Goal: Task Accomplishment & Management: Use online tool/utility

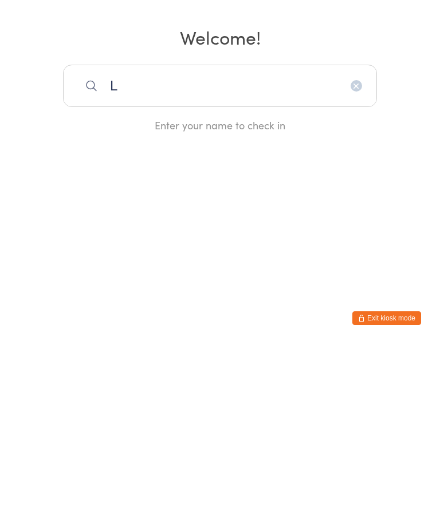
type input "Ll"
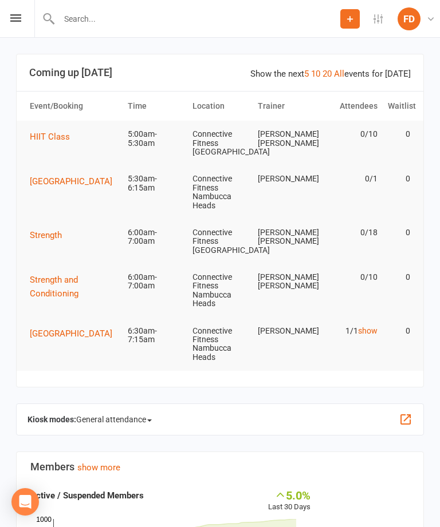
click at [407, 413] on button "button" at bounding box center [405, 420] width 14 height 14
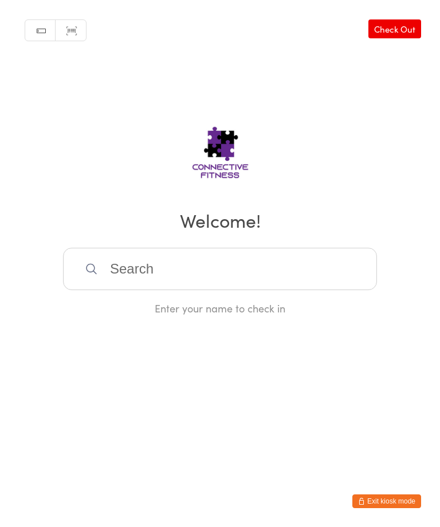
click at [312, 271] on input "search" at bounding box center [220, 269] width 314 height 42
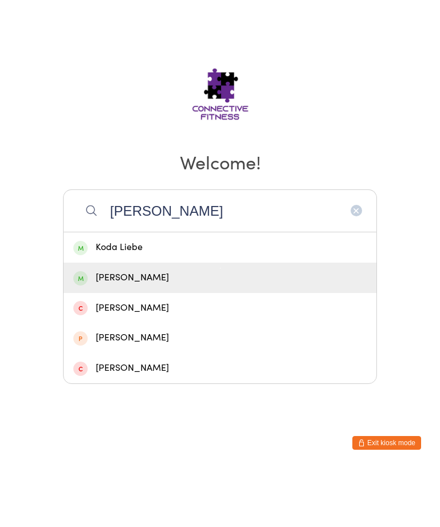
type input "[PERSON_NAME]"
click at [188, 329] on div "[PERSON_NAME]" at bounding box center [219, 336] width 293 height 15
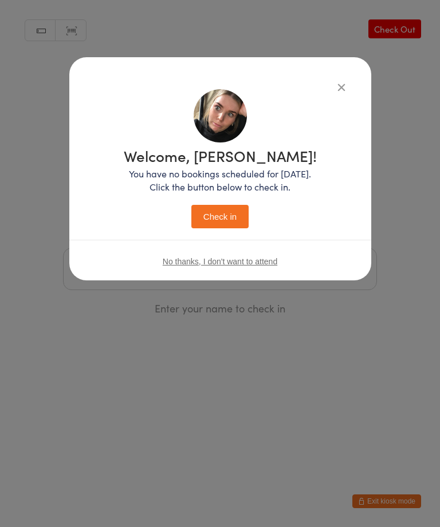
click at [233, 227] on button "Check in" at bounding box center [219, 216] width 57 height 23
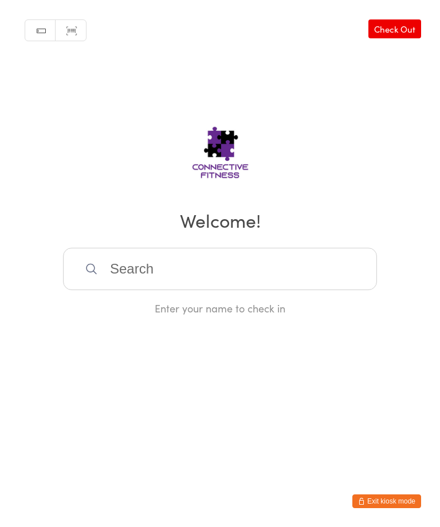
click at [259, 275] on input "search" at bounding box center [220, 269] width 314 height 42
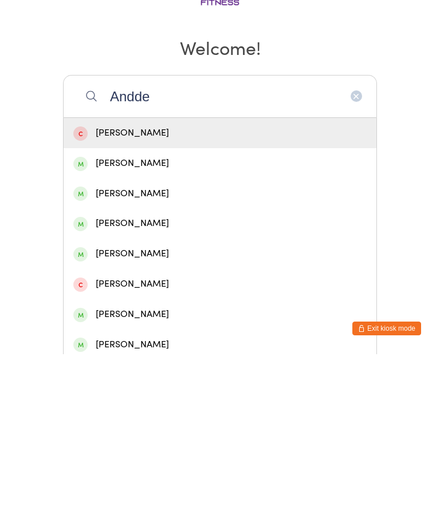
type input "Andde"
click at [163, 359] on div "[PERSON_NAME]" at bounding box center [219, 366] width 293 height 15
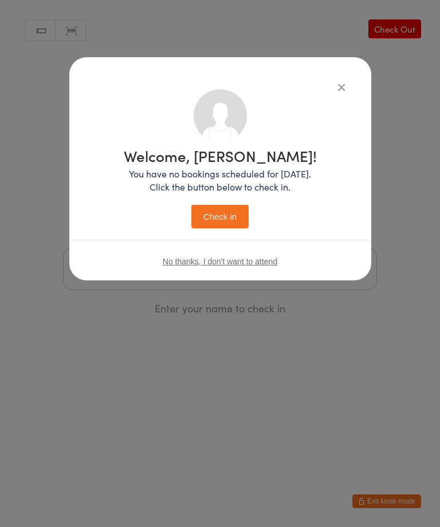
click at [235, 206] on button "Check in" at bounding box center [219, 216] width 57 height 23
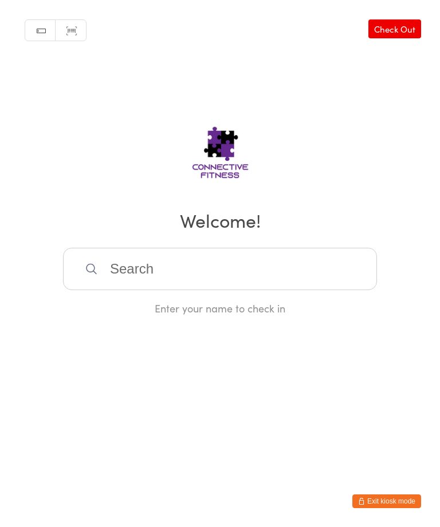
click at [140, 276] on input "search" at bounding box center [220, 269] width 314 height 42
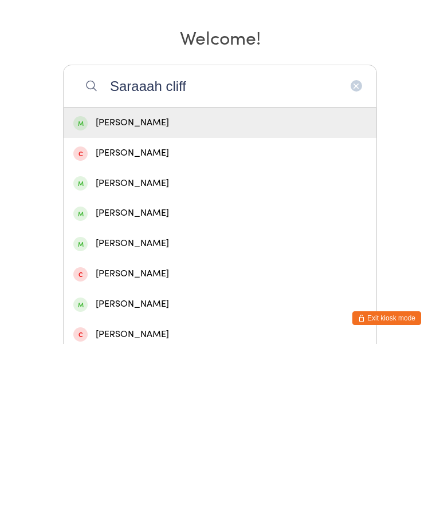
type input "Saraaah cliff"
click at [137, 298] on div "[PERSON_NAME]" at bounding box center [219, 305] width 293 height 15
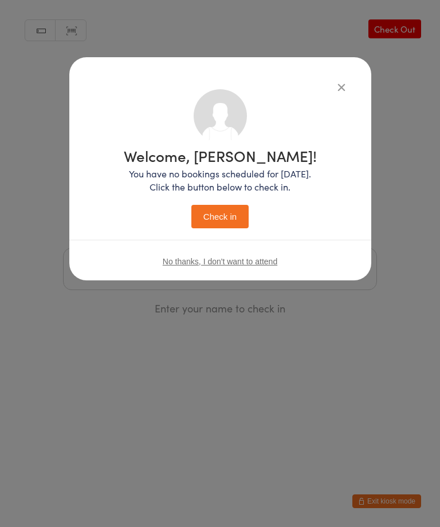
click at [217, 216] on button "Check in" at bounding box center [219, 216] width 57 height 23
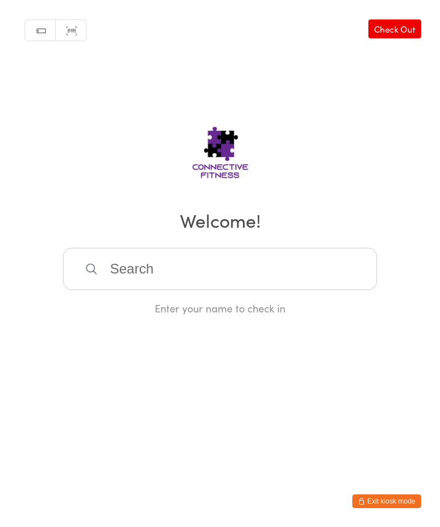
click at [158, 278] on input "search" at bounding box center [220, 269] width 314 height 42
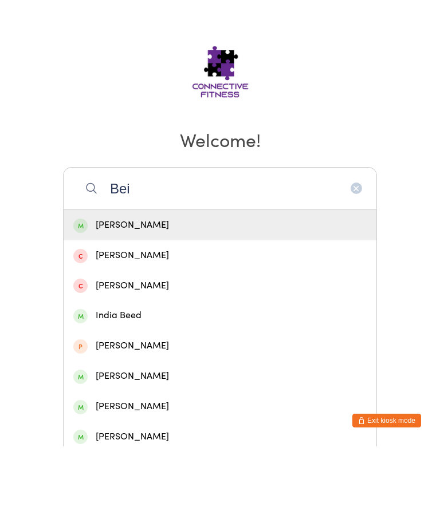
type input "Bei"
click at [106, 298] on div "[PERSON_NAME]" at bounding box center [219, 305] width 293 height 15
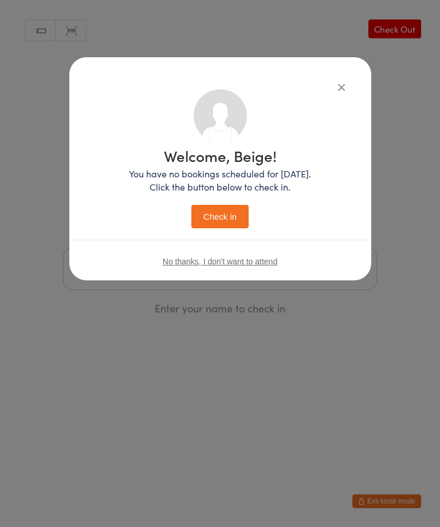
click at [215, 216] on button "Check in" at bounding box center [219, 216] width 57 height 23
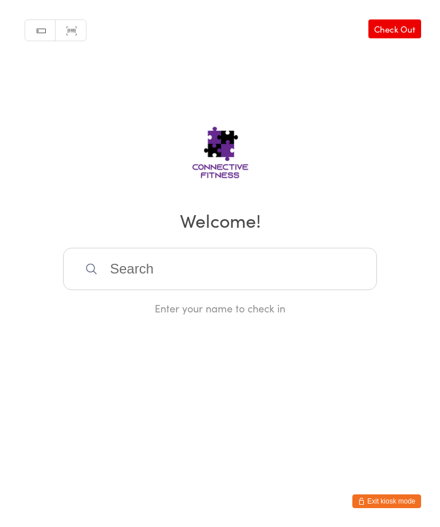
click at [406, 26] on link "Check Out" at bounding box center [394, 28] width 53 height 19
click at [402, 22] on link "Check In" at bounding box center [398, 28] width 46 height 19
click at [161, 277] on input "search" at bounding box center [220, 269] width 314 height 42
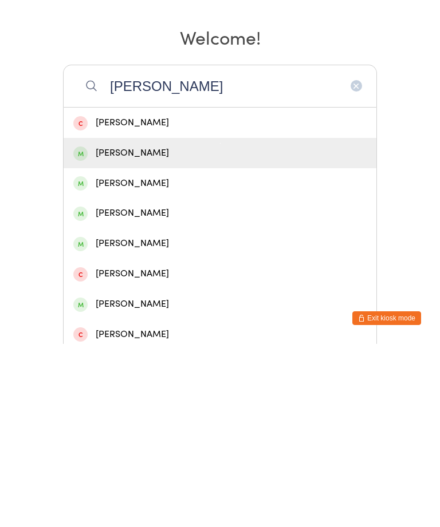
type input "[PERSON_NAME]"
click at [136, 329] on div "[PERSON_NAME]" at bounding box center [219, 336] width 293 height 15
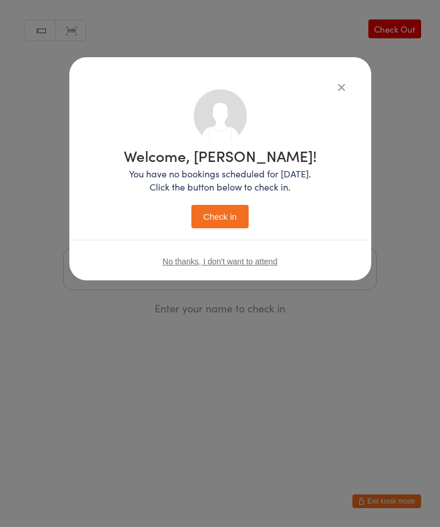
click at [233, 218] on button "Check in" at bounding box center [219, 216] width 57 height 23
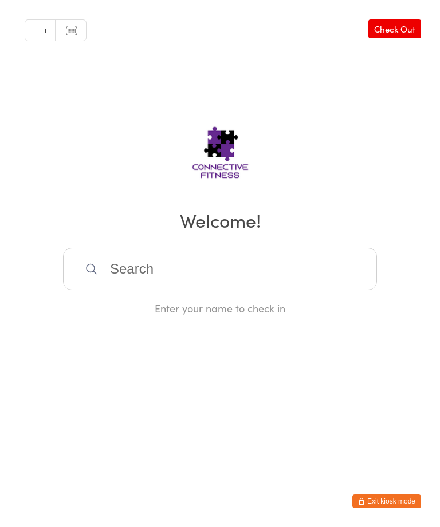
click at [113, 260] on input "search" at bounding box center [220, 269] width 314 height 42
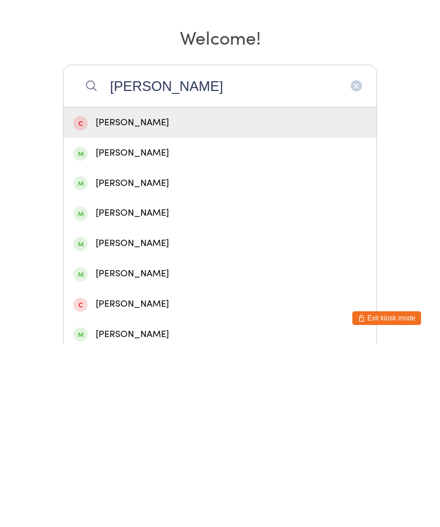
type input "[PERSON_NAME]"
click at [147, 389] on div "[PERSON_NAME]" at bounding box center [219, 396] width 293 height 15
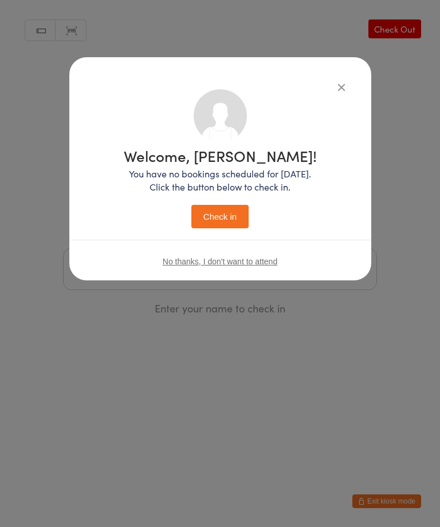
click at [208, 211] on button "Check in" at bounding box center [219, 216] width 57 height 23
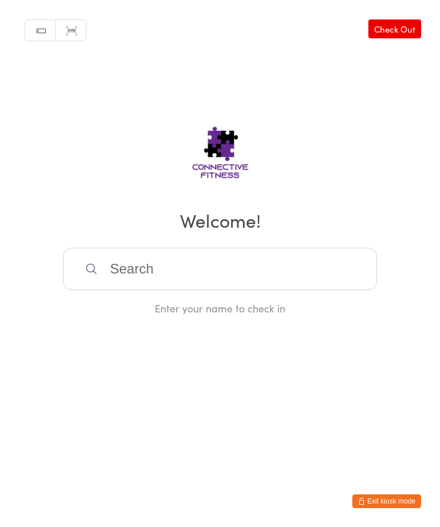
click at [164, 290] on input "search" at bounding box center [220, 269] width 314 height 42
click at [165, 290] on input "search" at bounding box center [220, 269] width 314 height 42
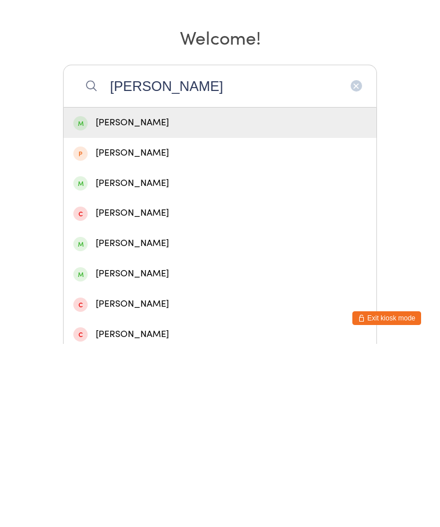
type input "[PERSON_NAME]"
click at [174, 359] on div "[PERSON_NAME]" at bounding box center [219, 366] width 293 height 15
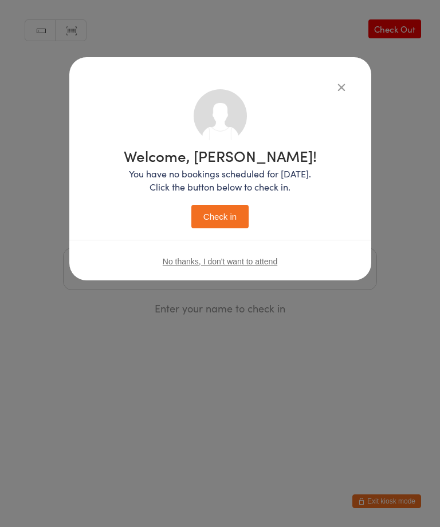
click at [226, 220] on button "Check in" at bounding box center [219, 216] width 57 height 23
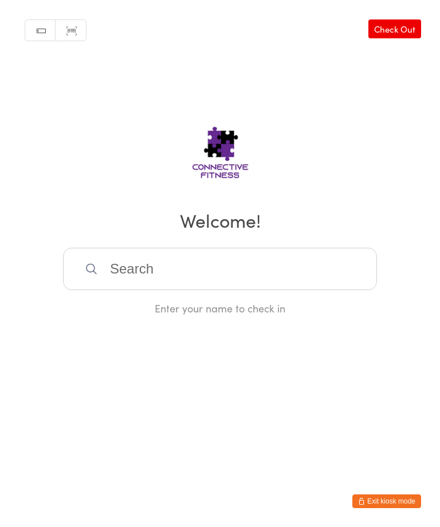
click at [210, 274] on input "search" at bounding box center [220, 269] width 314 height 42
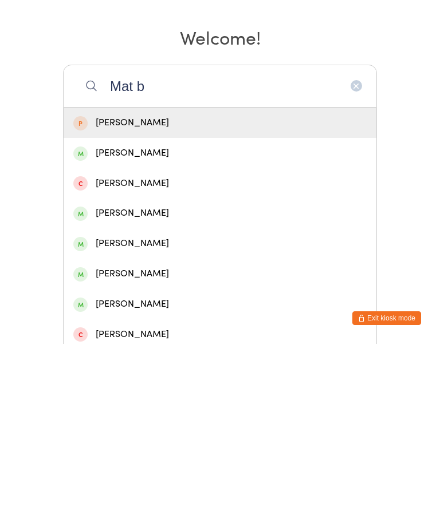
type input "Mat b"
click at [146, 329] on div "[PERSON_NAME]" at bounding box center [219, 336] width 293 height 15
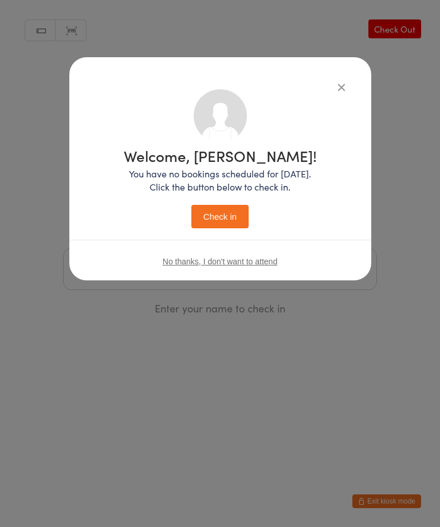
click at [222, 216] on button "Check in" at bounding box center [219, 216] width 57 height 23
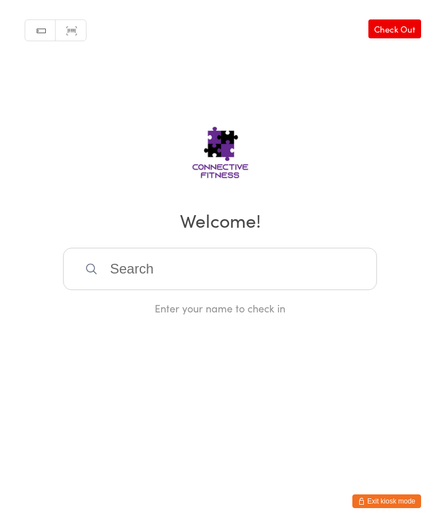
click at [111, 280] on input "search" at bounding box center [220, 269] width 314 height 42
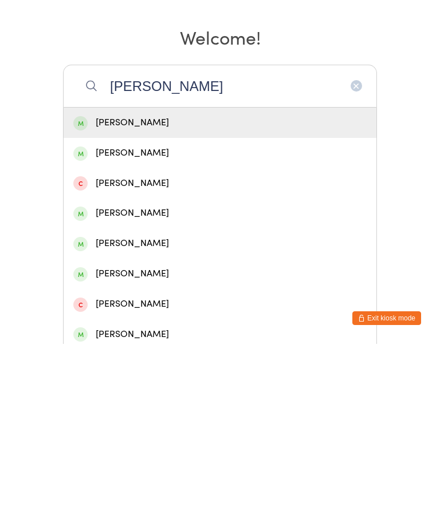
type input "[PERSON_NAME]"
click at [144, 389] on div "[PERSON_NAME]" at bounding box center [219, 396] width 293 height 15
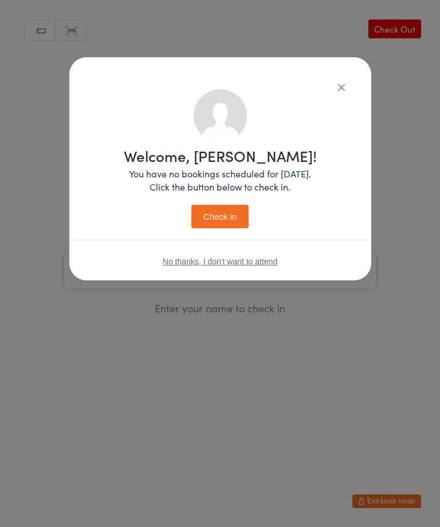
click at [236, 215] on button "Check in" at bounding box center [219, 216] width 57 height 23
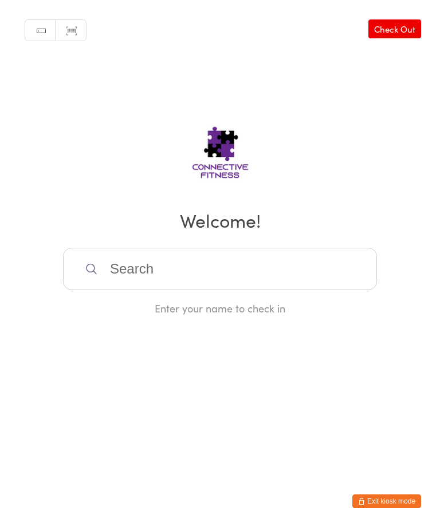
click at [126, 268] on input "search" at bounding box center [220, 269] width 314 height 42
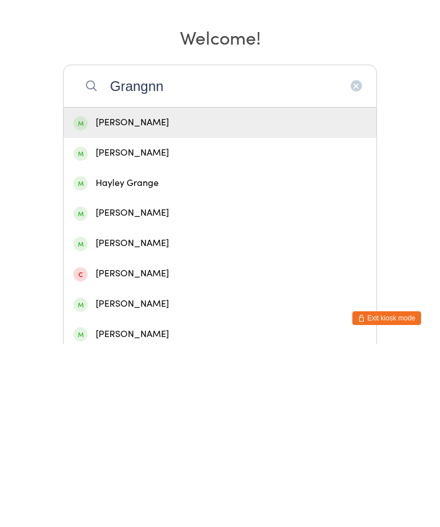
type input "Grangnn"
click at [120, 389] on div "[PERSON_NAME]" at bounding box center [219, 396] width 293 height 15
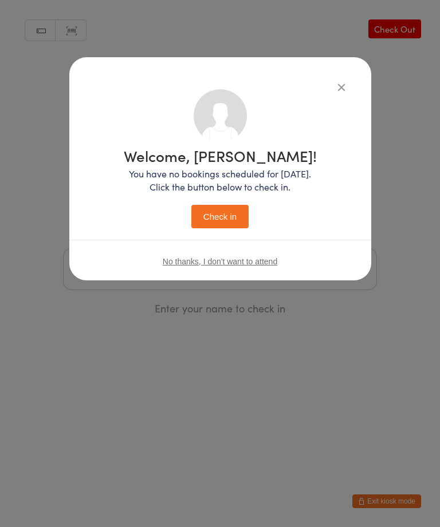
click at [224, 216] on button "Check in" at bounding box center [219, 216] width 57 height 23
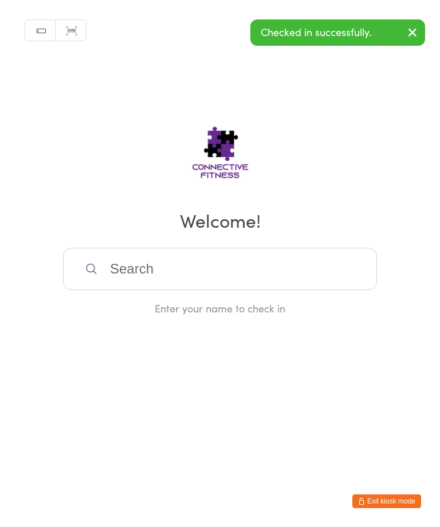
click at [177, 305] on div "Enter your name to check in" at bounding box center [220, 282] width 314 height 68
click at [149, 284] on input "search" at bounding box center [220, 269] width 314 height 42
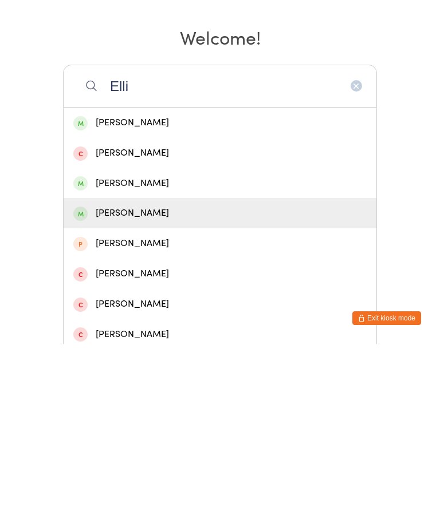
type input "Elli"
click at [136, 389] on div "[PERSON_NAME]" at bounding box center [219, 396] width 293 height 15
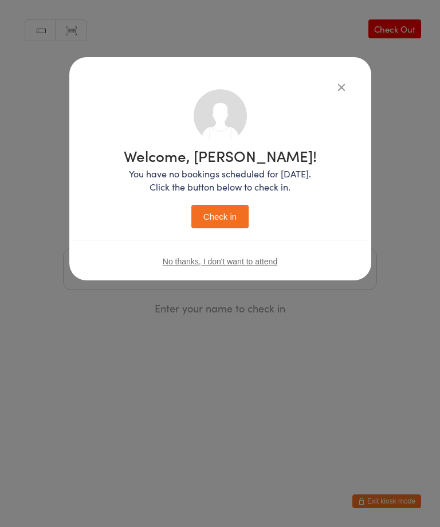
click at [221, 207] on button "Check in" at bounding box center [219, 216] width 57 height 23
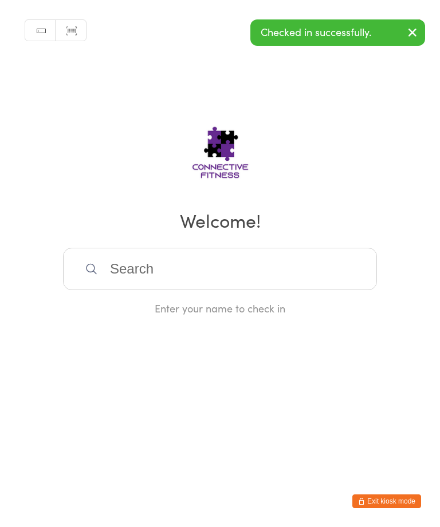
click at [172, 282] on input "search" at bounding box center [220, 269] width 314 height 42
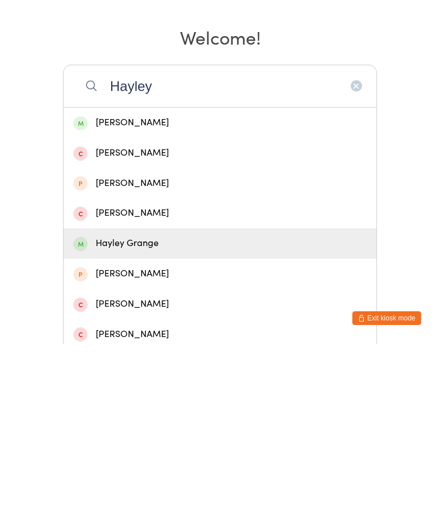
type input "Hayley"
click at [109, 419] on div "Hayley Grange" at bounding box center [219, 426] width 293 height 15
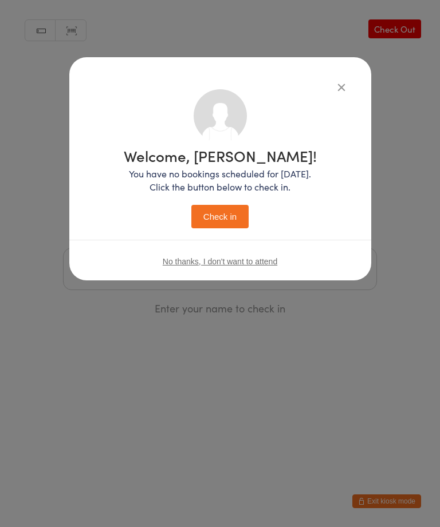
click at [231, 215] on button "Check in" at bounding box center [219, 216] width 57 height 23
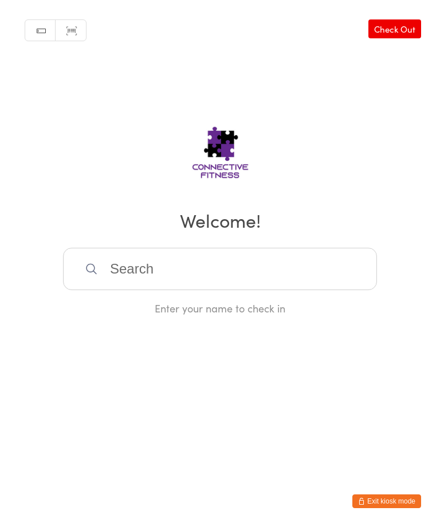
click at [262, 274] on input "search" at bounding box center [220, 269] width 314 height 42
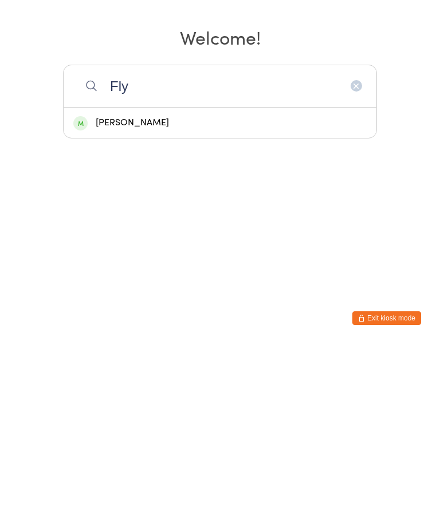
type input "Fly"
click at [198, 298] on div "[PERSON_NAME]" at bounding box center [219, 305] width 293 height 15
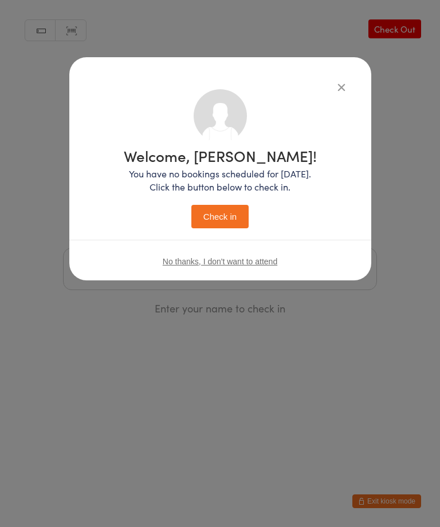
click at [220, 220] on button "Check in" at bounding box center [219, 216] width 57 height 23
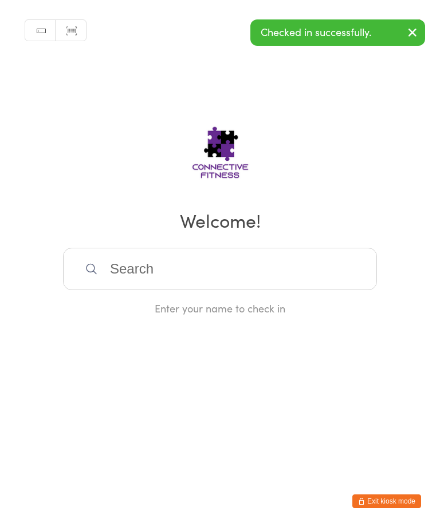
click at [323, 290] on input "search" at bounding box center [220, 269] width 314 height 42
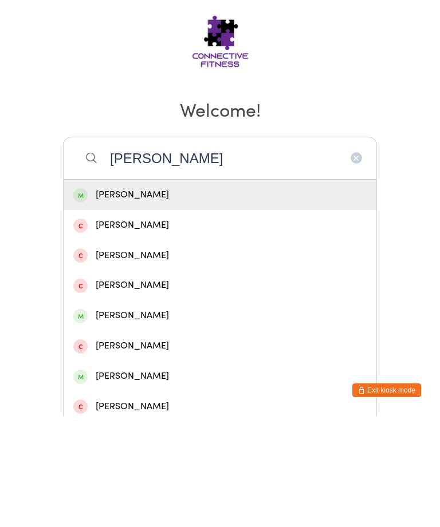
type input "[PERSON_NAME]"
click at [184, 298] on div "[PERSON_NAME]" at bounding box center [219, 305] width 293 height 15
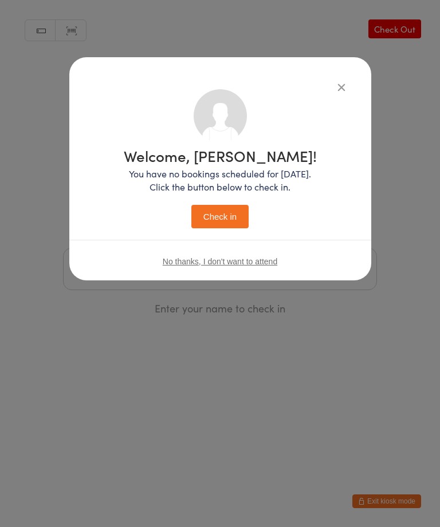
click at [216, 222] on button "Check in" at bounding box center [219, 216] width 57 height 23
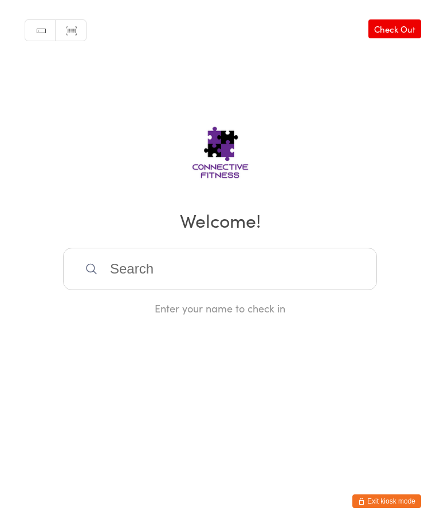
click at [149, 272] on input "search" at bounding box center [220, 269] width 314 height 42
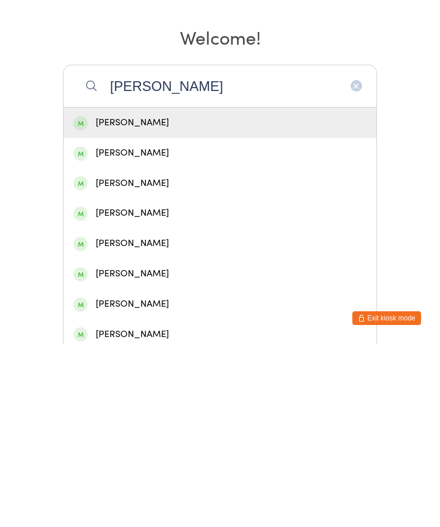
type input "[PERSON_NAME]"
click at [108, 359] on div "[PERSON_NAME]" at bounding box center [219, 366] width 293 height 15
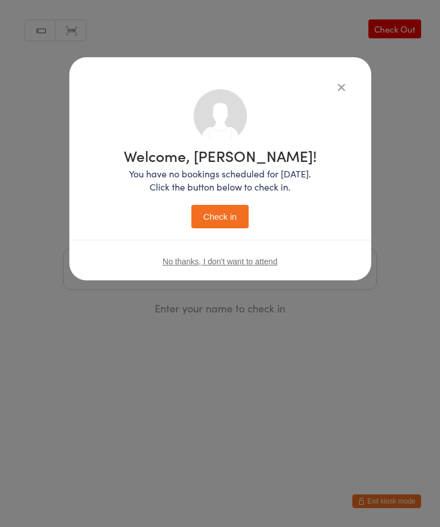
click at [226, 212] on button "Check in" at bounding box center [219, 216] width 57 height 23
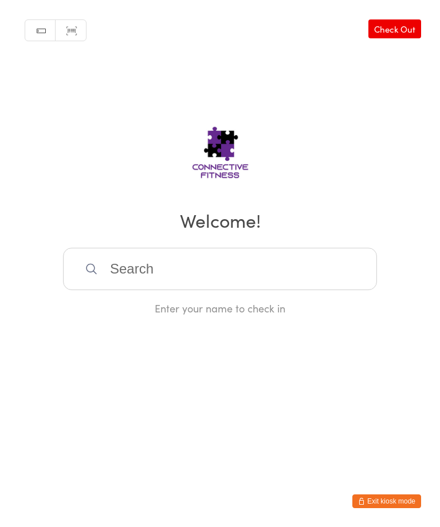
click at [167, 248] on div "Manual search Scanner input Check Out Welcome! Enter your name to check in" at bounding box center [220, 157] width 440 height 315
click at [143, 281] on input "search" at bounding box center [220, 269] width 314 height 42
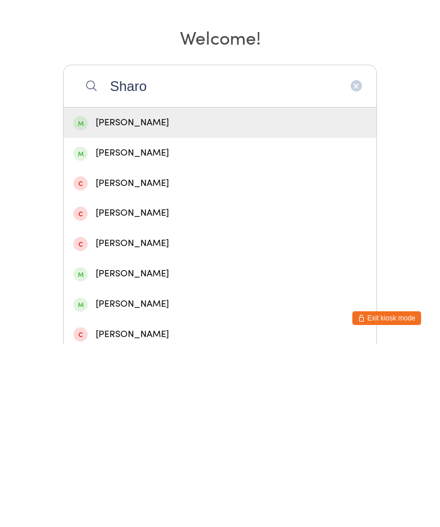
type input "Sharo"
click at [159, 298] on div "[PERSON_NAME]" at bounding box center [219, 305] width 293 height 15
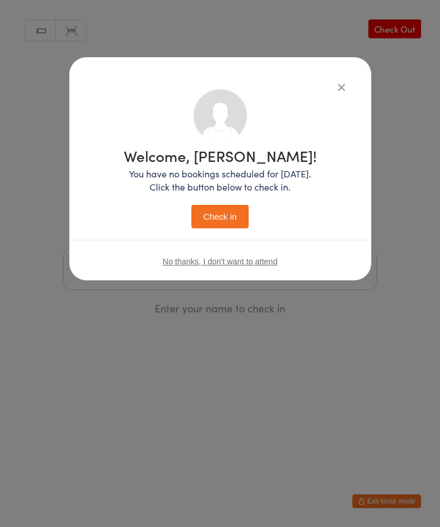
click at [227, 211] on button "Check in" at bounding box center [219, 216] width 57 height 23
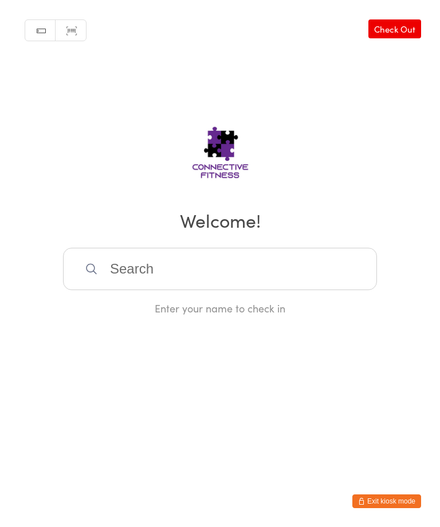
click at [133, 272] on input "search" at bounding box center [220, 269] width 314 height 42
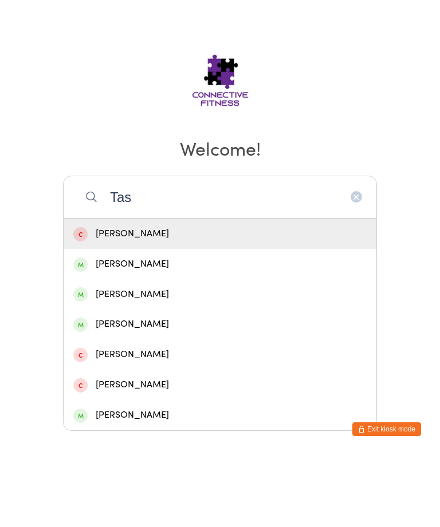
type input "Tas"
click at [117, 359] on div "[PERSON_NAME]" at bounding box center [219, 366] width 293 height 15
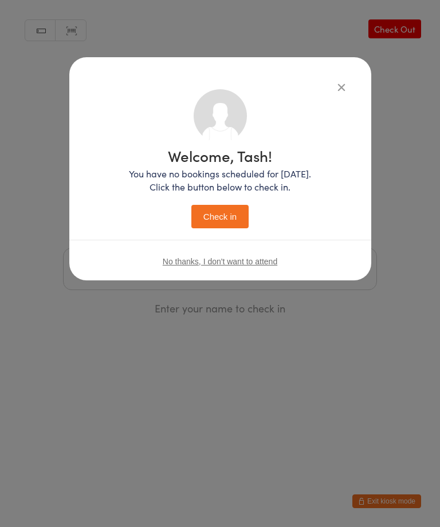
click at [213, 212] on button "Check in" at bounding box center [219, 216] width 57 height 23
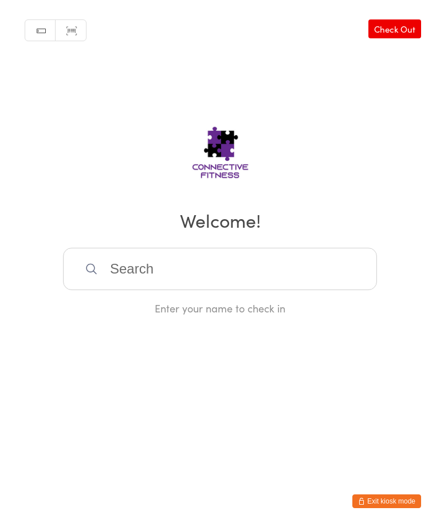
click at [257, 269] on input "search" at bounding box center [220, 269] width 314 height 42
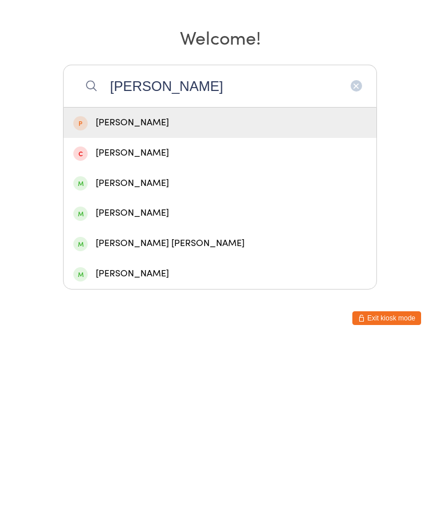
type input "[PERSON_NAME]"
click at [136, 359] on div "[PERSON_NAME]" at bounding box center [219, 366] width 293 height 15
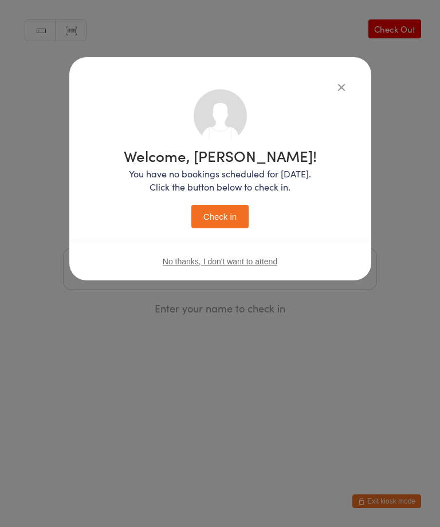
click at [229, 216] on button "Check in" at bounding box center [219, 216] width 57 height 23
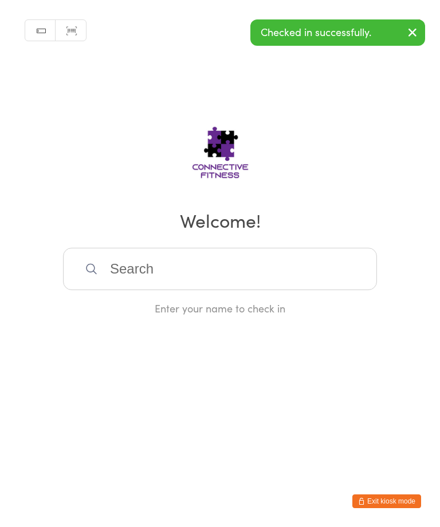
click at [285, 272] on input "search" at bounding box center [220, 269] width 314 height 42
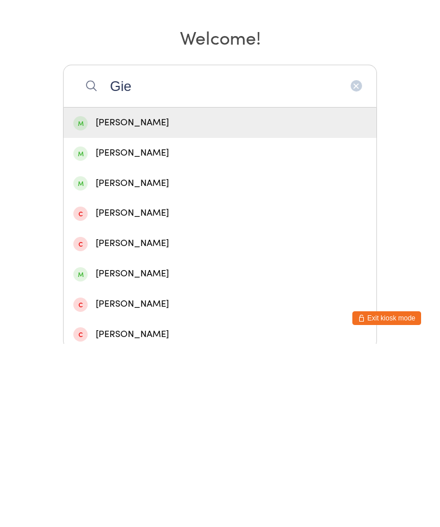
type input "Gie"
click at [155, 298] on div "[PERSON_NAME]" at bounding box center [219, 305] width 293 height 15
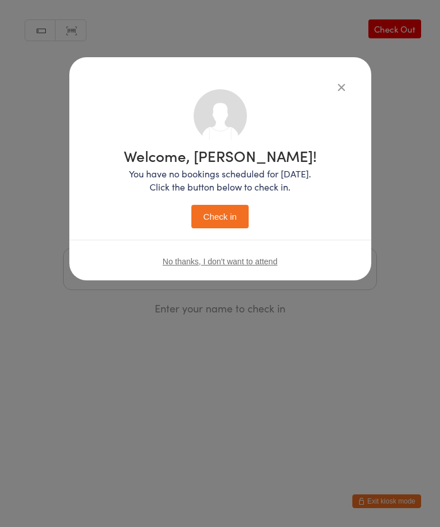
click at [231, 215] on button "Check in" at bounding box center [219, 216] width 57 height 23
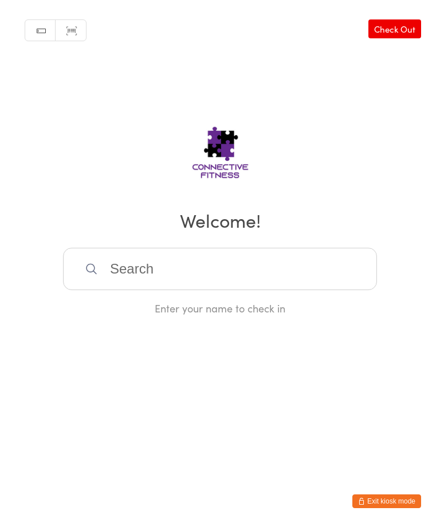
click at [145, 272] on input "search" at bounding box center [220, 269] width 314 height 42
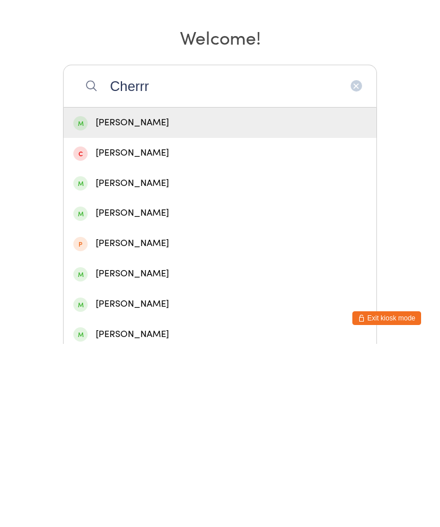
type input "Cherrr"
click at [168, 298] on div "[PERSON_NAME]" at bounding box center [219, 305] width 293 height 15
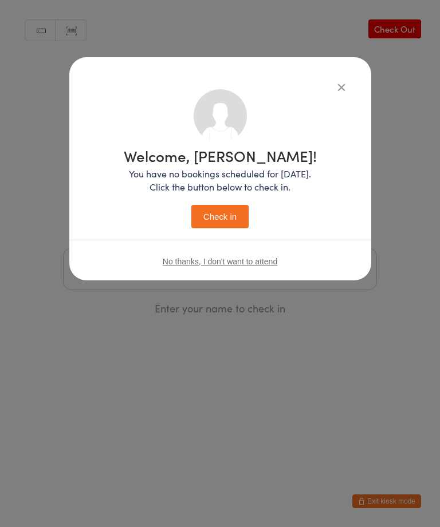
click at [225, 208] on button "Check in" at bounding box center [219, 216] width 57 height 23
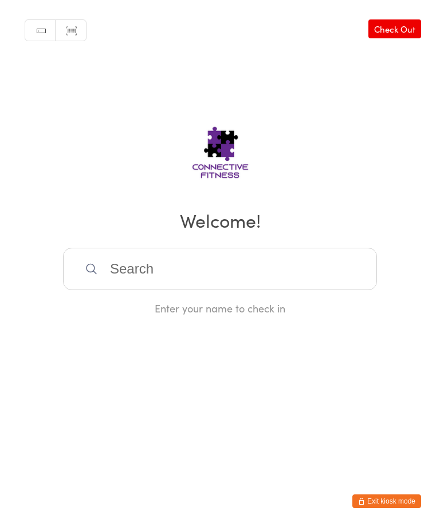
click at [147, 284] on input "search" at bounding box center [220, 269] width 314 height 42
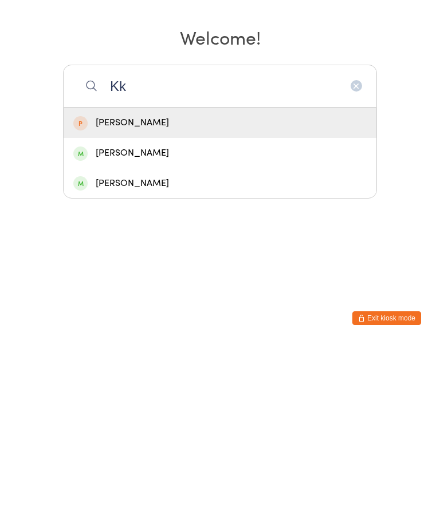
type input "K"
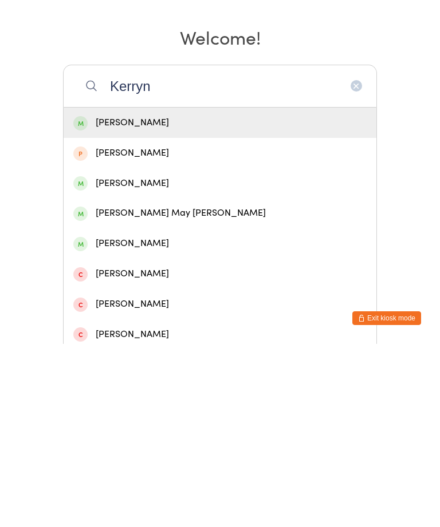
type input "Kerryn"
click at [120, 298] on div "[PERSON_NAME]" at bounding box center [219, 305] width 293 height 15
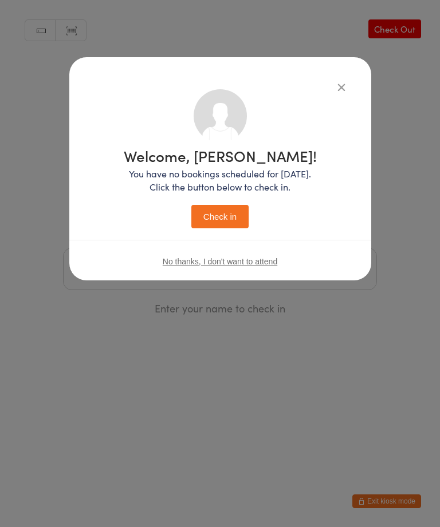
click at [207, 216] on button "Check in" at bounding box center [219, 216] width 57 height 23
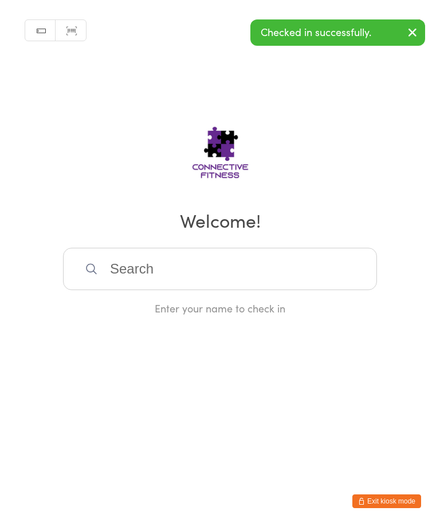
click at [128, 275] on input "search" at bounding box center [220, 269] width 314 height 42
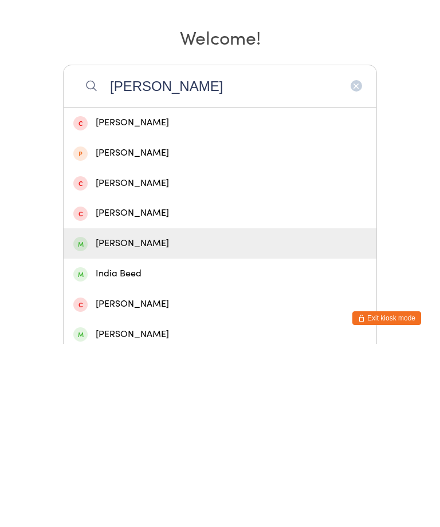
type input "[PERSON_NAME]"
click at [81, 420] on span at bounding box center [80, 427] width 14 height 14
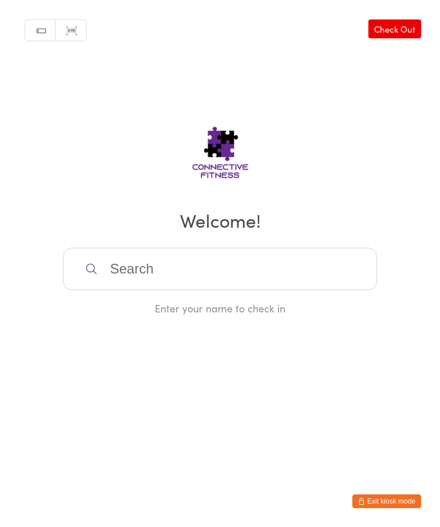
click at [82, 254] on div "Manual search Scanner input Check Out Welcome! Enter your name to check in" at bounding box center [220, 157] width 440 height 315
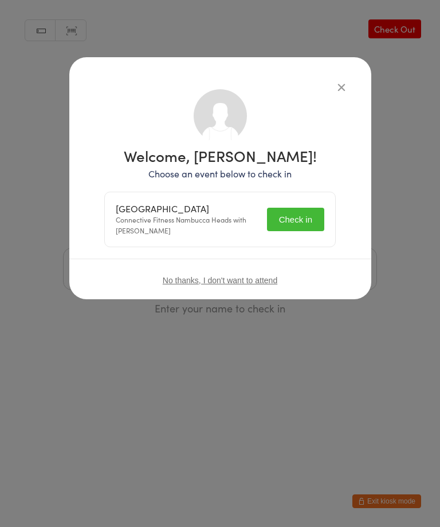
click at [289, 216] on button "Check in" at bounding box center [295, 219] width 57 height 23
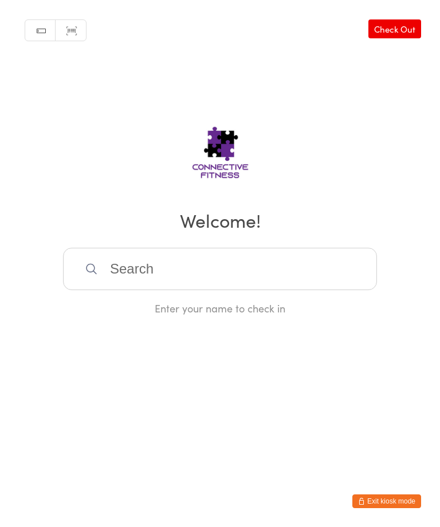
click at [302, 283] on input "search" at bounding box center [220, 269] width 314 height 42
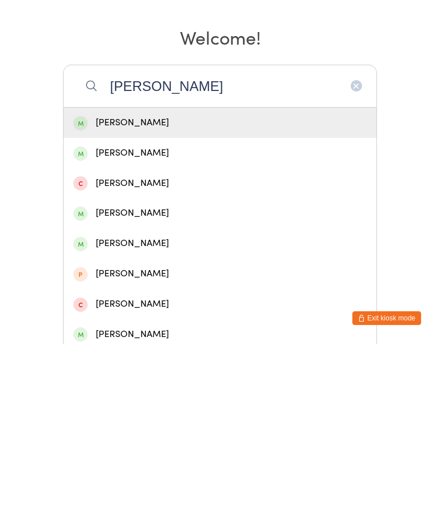
type input "[PERSON_NAME]"
click at [230, 298] on div "[PERSON_NAME]" at bounding box center [219, 305] width 293 height 15
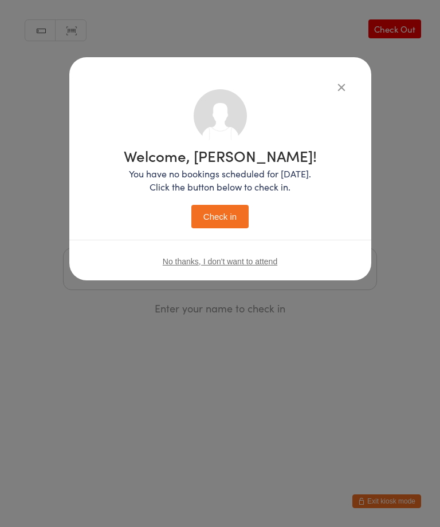
click at [232, 226] on button "Check in" at bounding box center [219, 216] width 57 height 23
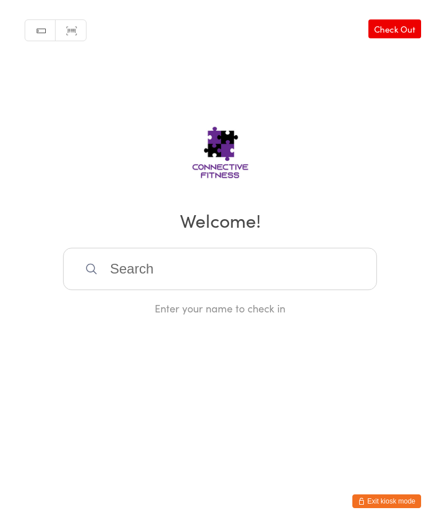
click at [385, 26] on link "Check Out" at bounding box center [394, 28] width 53 height 19
click at [109, 279] on input "search" at bounding box center [220, 269] width 314 height 42
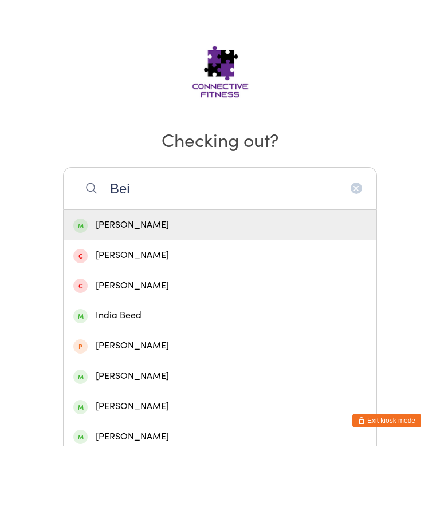
type input "Bei"
click at [94, 298] on div "[PERSON_NAME]" at bounding box center [219, 305] width 293 height 15
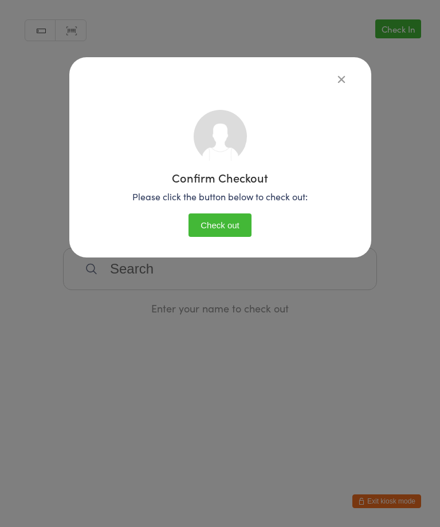
click at [193, 218] on button "Check out" at bounding box center [219, 224] width 63 height 23
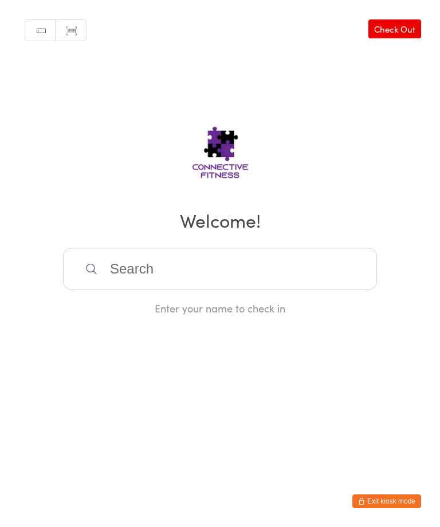
click at [190, 283] on input "search" at bounding box center [220, 269] width 314 height 42
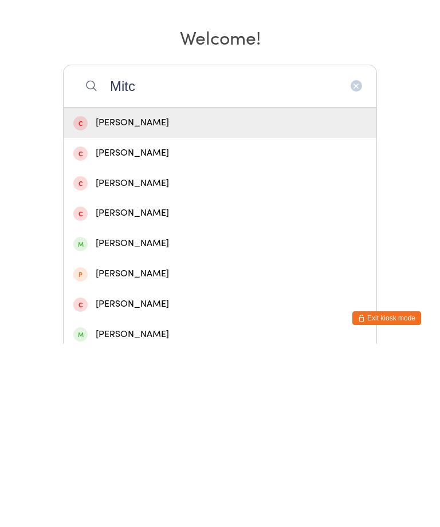
scroll to position [234, 0]
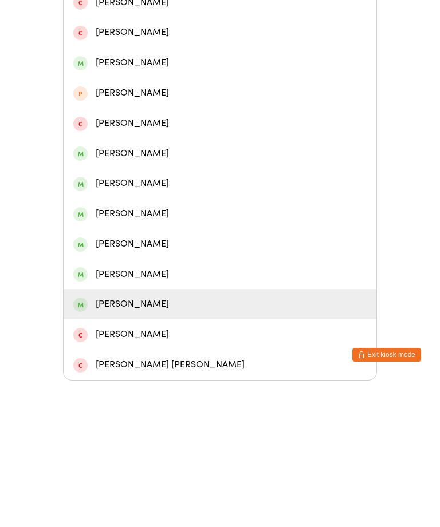
type input "Mitc"
click at [161, 443] on div "[PERSON_NAME]" at bounding box center [219, 450] width 293 height 15
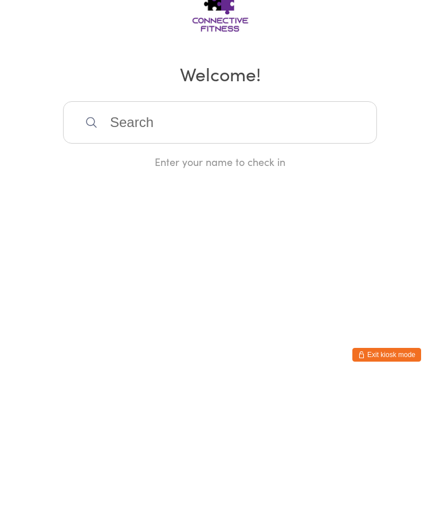
scroll to position [0, 0]
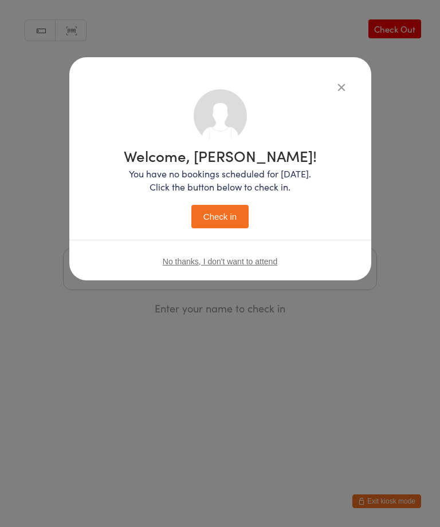
click at [229, 215] on button "Check in" at bounding box center [219, 216] width 57 height 23
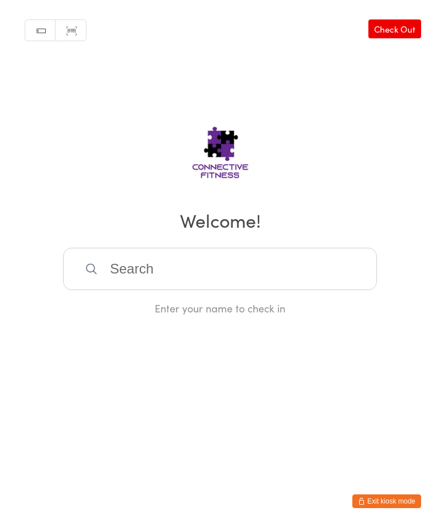
click at [386, 19] on link "Check Out" at bounding box center [394, 28] width 53 height 19
click at [196, 288] on input "search" at bounding box center [220, 269] width 314 height 42
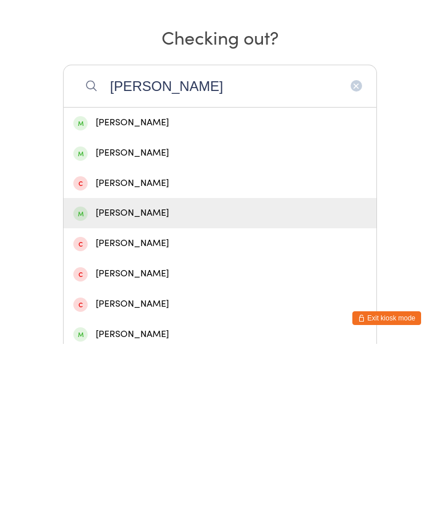
type input "[PERSON_NAME]"
click at [94, 389] on div "[PERSON_NAME]" at bounding box center [219, 396] width 293 height 15
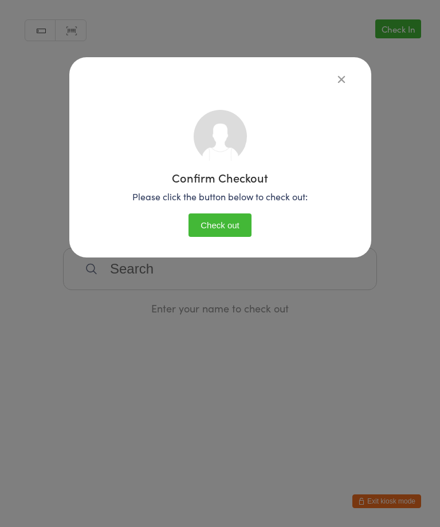
click at [219, 220] on button "Check out" at bounding box center [219, 224] width 63 height 23
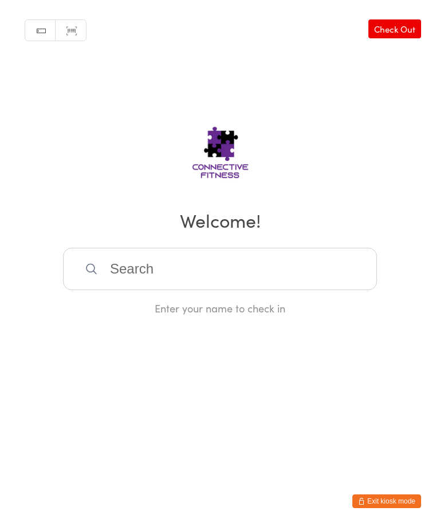
click at [199, 280] on input "search" at bounding box center [220, 269] width 314 height 42
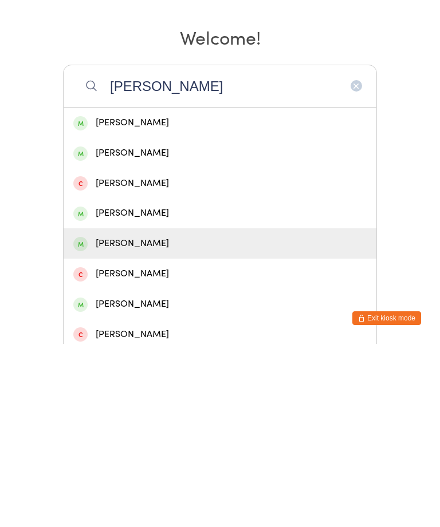
type input "[PERSON_NAME]"
click at [132, 419] on div "[PERSON_NAME]" at bounding box center [219, 426] width 293 height 15
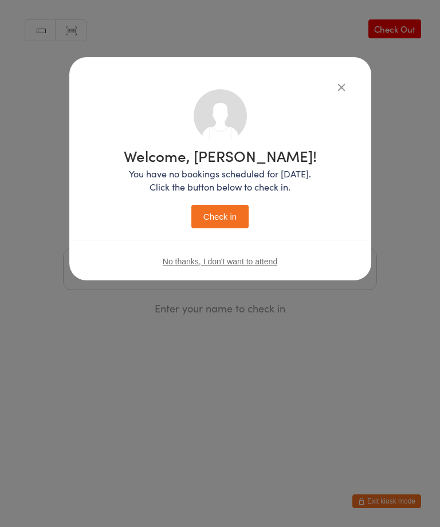
click at [229, 218] on button "Check in" at bounding box center [219, 216] width 57 height 23
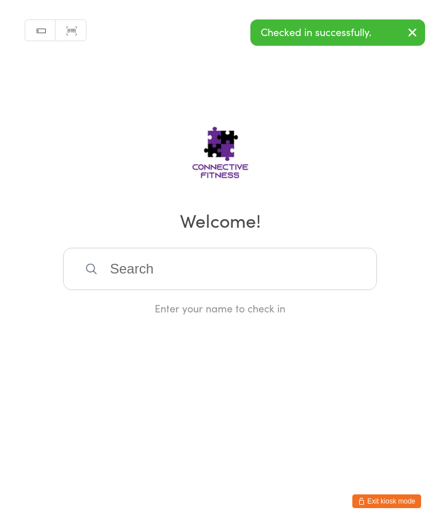
click at [416, 23] on button "button" at bounding box center [412, 33] width 25 height 26
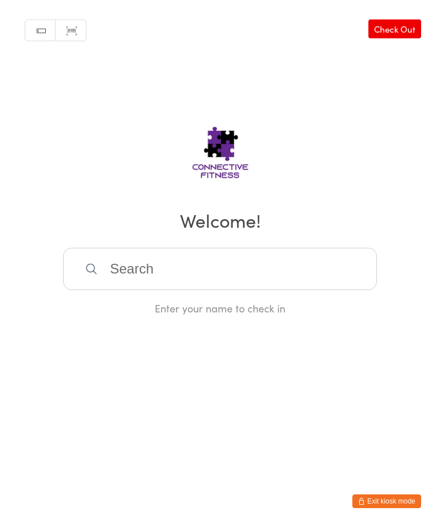
click at [410, 27] on link "Check Out" at bounding box center [394, 28] width 53 height 19
click at [204, 275] on input "search" at bounding box center [220, 269] width 314 height 42
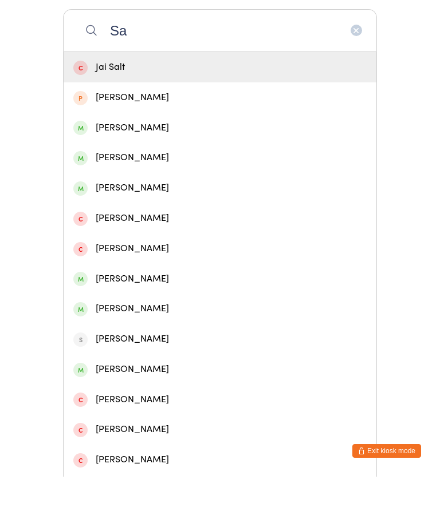
scroll to position [189, 0]
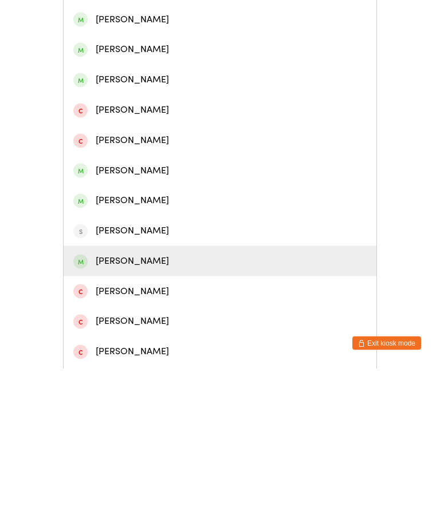
type input "Sa"
click at [141, 412] on div "[PERSON_NAME]" at bounding box center [219, 419] width 293 height 15
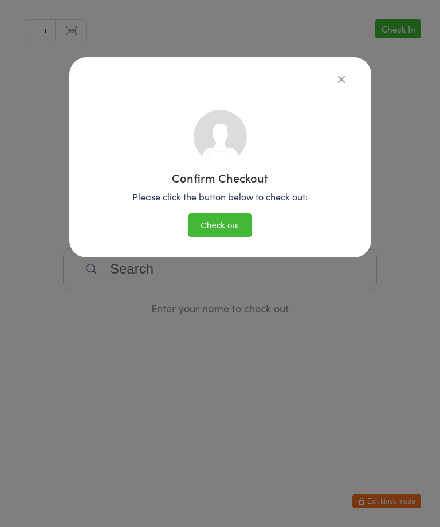
click at [227, 211] on div "Confirm Checkout Please click the button below to check out: Check out" at bounding box center [220, 173] width 256 height 145
click at [223, 222] on button "Check out" at bounding box center [219, 224] width 63 height 23
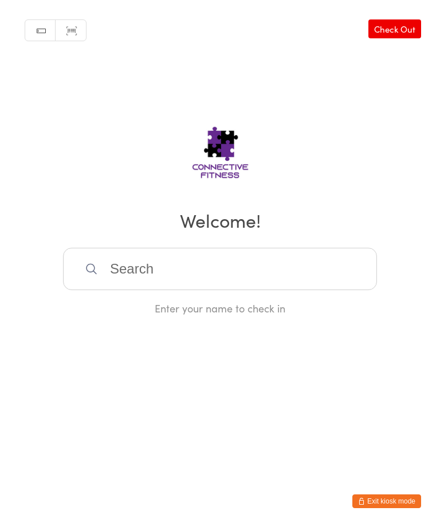
click at [174, 275] on input "search" at bounding box center [220, 269] width 314 height 42
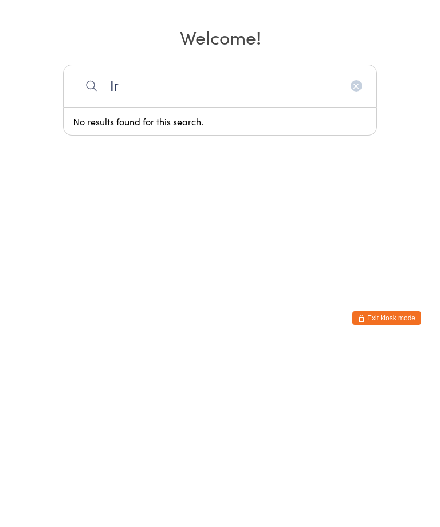
type input "I"
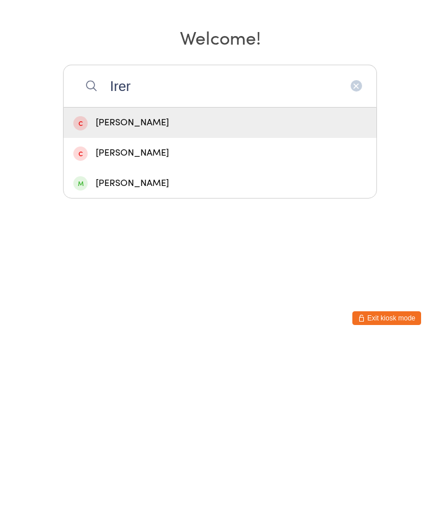
type input "Irer"
click at [118, 359] on div "[PERSON_NAME]" at bounding box center [219, 366] width 293 height 15
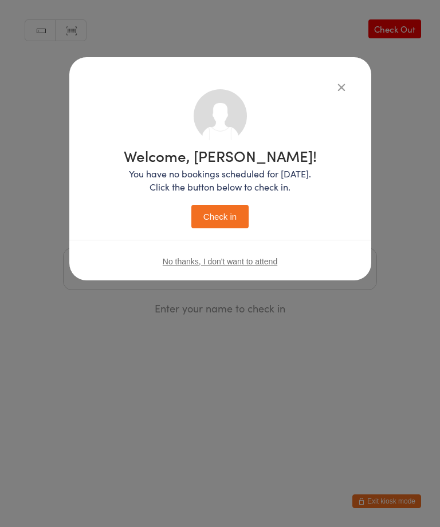
click at [220, 212] on button "Check in" at bounding box center [219, 216] width 57 height 23
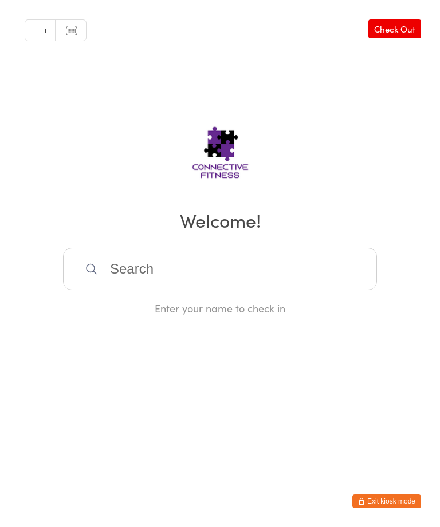
click at [235, 271] on input "search" at bounding box center [220, 269] width 314 height 42
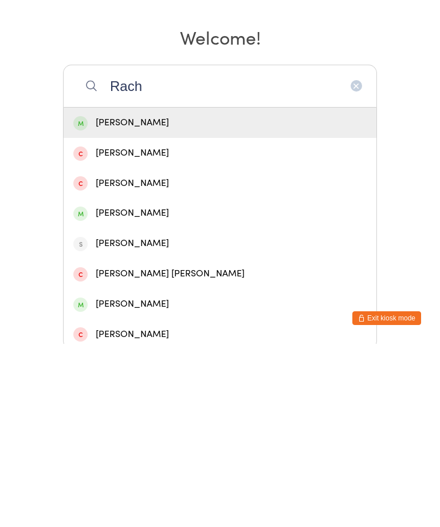
type input "Rach"
click at [201, 298] on div "[PERSON_NAME]" at bounding box center [219, 305] width 293 height 15
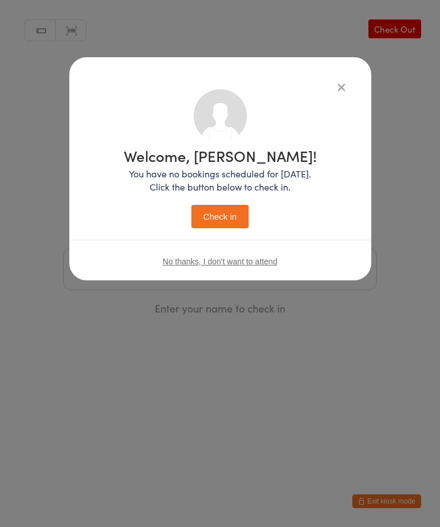
click at [234, 226] on button "Check in" at bounding box center [219, 216] width 57 height 23
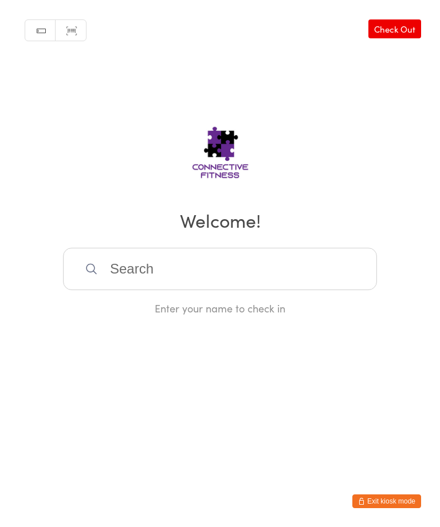
click at [236, 279] on input "search" at bounding box center [220, 269] width 314 height 42
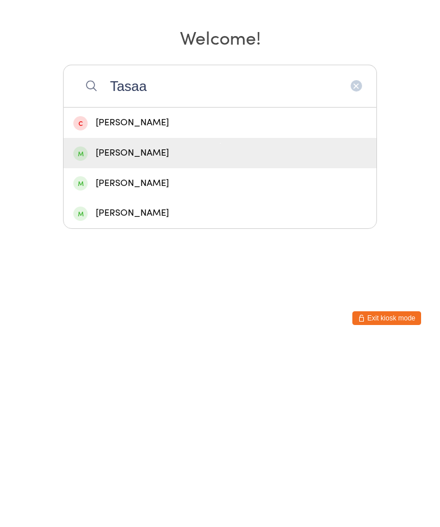
type input "Tasaa"
click at [157, 329] on div "[PERSON_NAME]" at bounding box center [219, 336] width 293 height 15
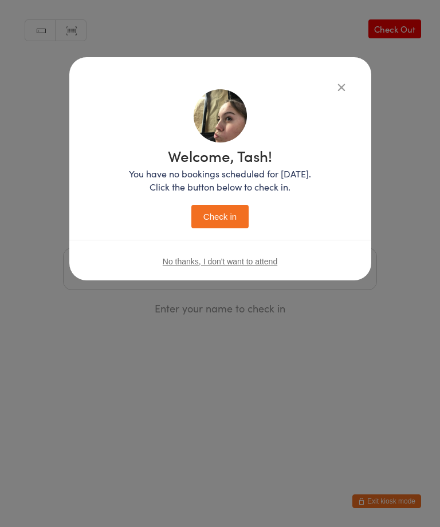
click at [226, 220] on button "Check in" at bounding box center [219, 216] width 57 height 23
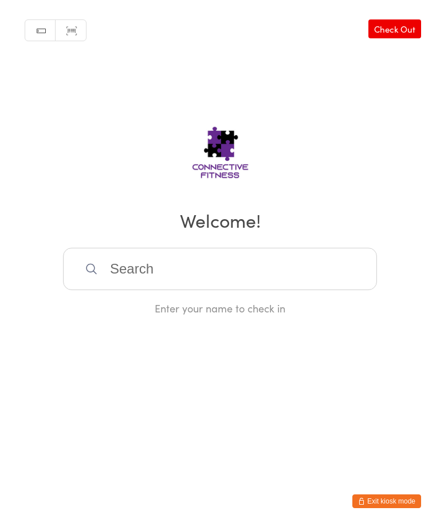
click at [141, 274] on input "search" at bounding box center [220, 269] width 314 height 42
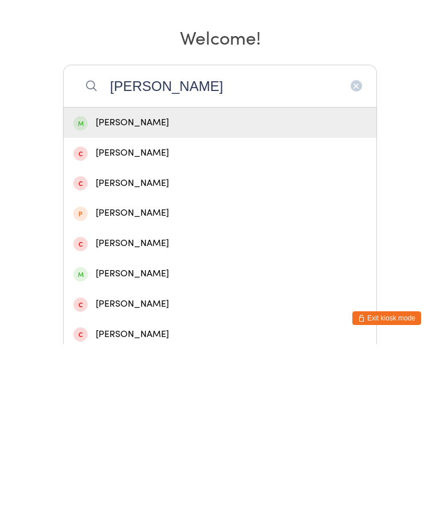
type input "[PERSON_NAME]"
click at [124, 298] on div "[PERSON_NAME]" at bounding box center [219, 305] width 293 height 15
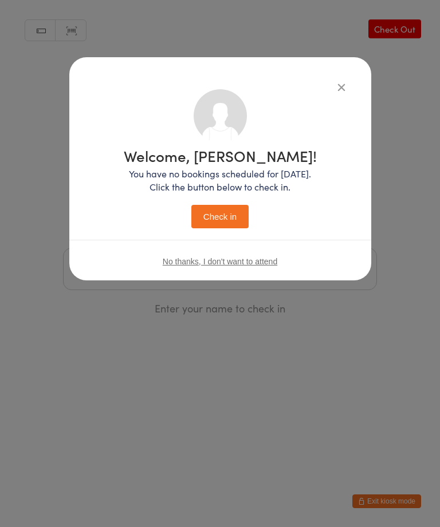
click at [211, 226] on button "Check in" at bounding box center [219, 216] width 57 height 23
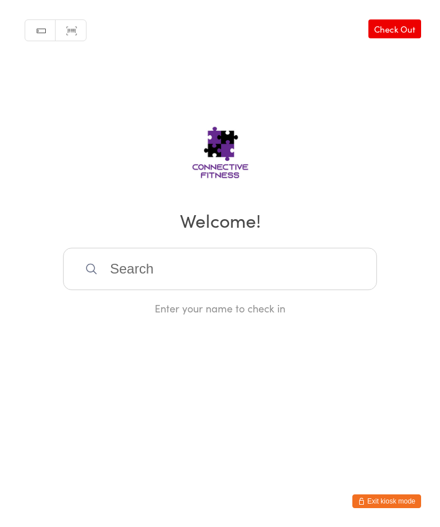
click at [167, 279] on input "search" at bounding box center [220, 269] width 314 height 42
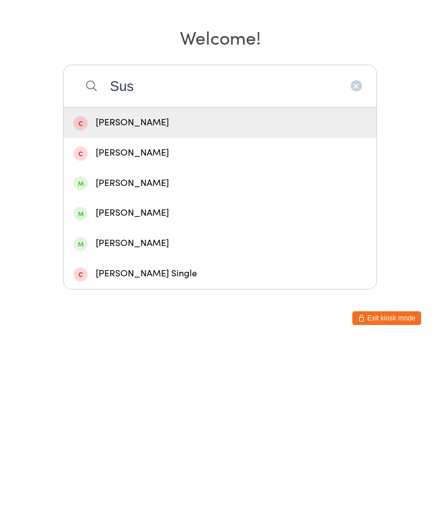
type input "Sus"
click at [171, 419] on div "[PERSON_NAME]" at bounding box center [219, 426] width 293 height 15
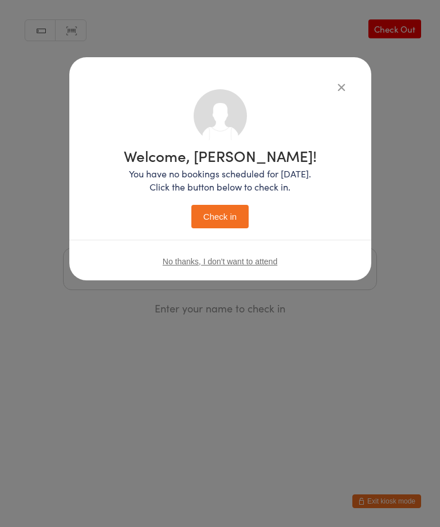
click at [210, 212] on button "Check in" at bounding box center [219, 216] width 57 height 23
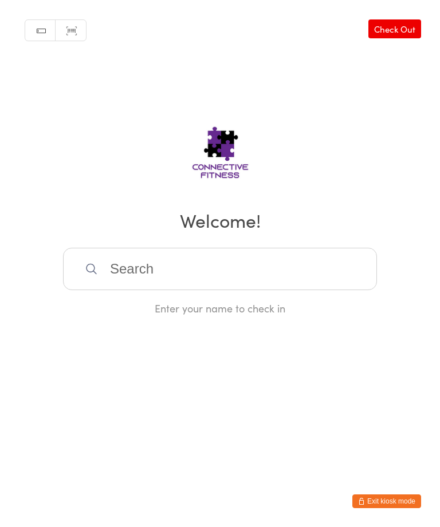
click at [190, 267] on input "search" at bounding box center [220, 269] width 314 height 42
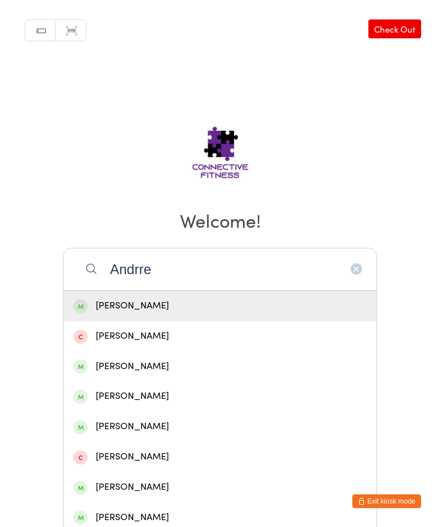
click at [295, 216] on h2 "Welcome!" at bounding box center [219, 220] width 417 height 26
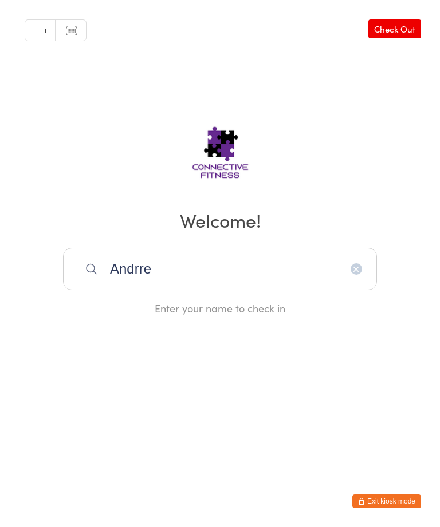
click at [204, 268] on input "Andrre" at bounding box center [220, 269] width 314 height 42
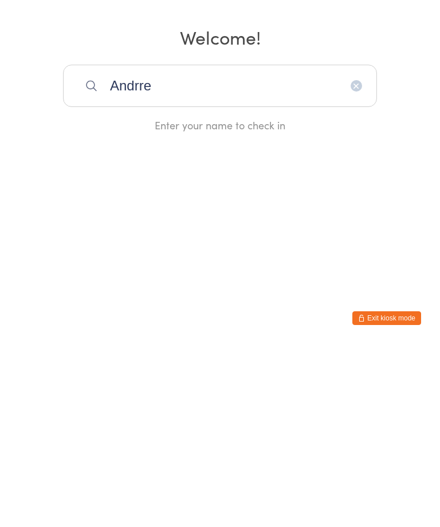
click at [212, 248] on input "Andrre" at bounding box center [220, 269] width 314 height 42
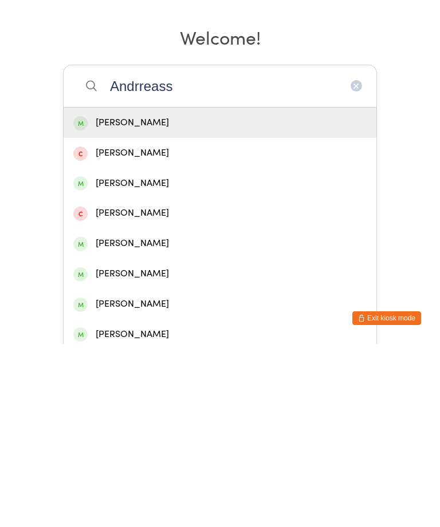
type input "Andrreass"
click at [150, 359] on div "[PERSON_NAME]" at bounding box center [219, 366] width 293 height 15
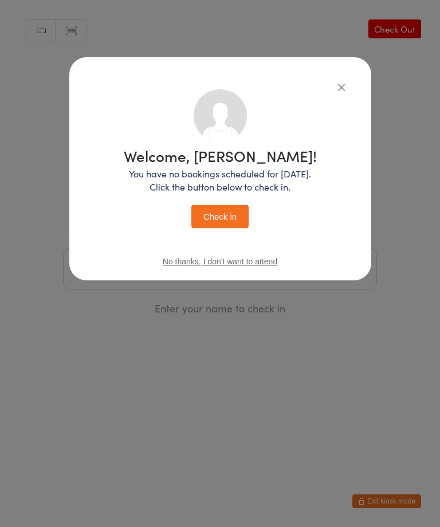
click at [223, 215] on button "Check in" at bounding box center [219, 216] width 57 height 23
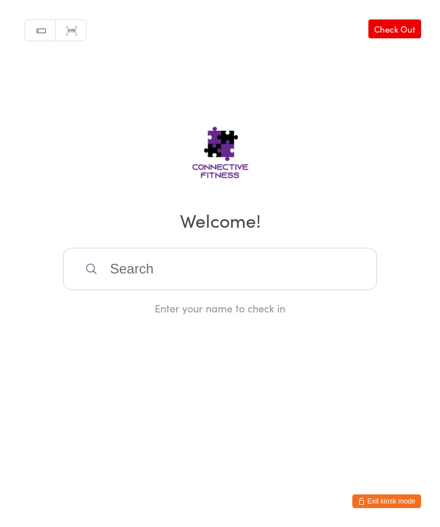
click at [214, 276] on input "search" at bounding box center [220, 269] width 314 height 42
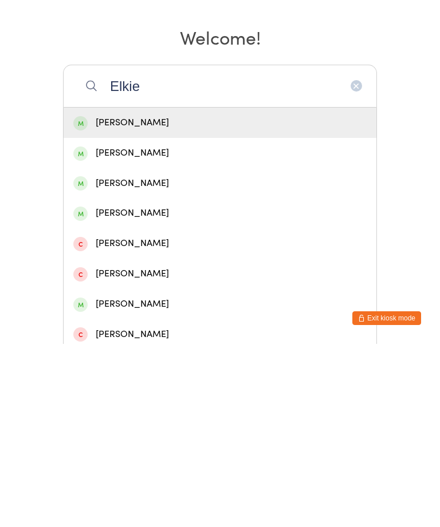
type input "Elkie"
click at [248, 291] on div "[PERSON_NAME]" at bounding box center [220, 306] width 313 height 30
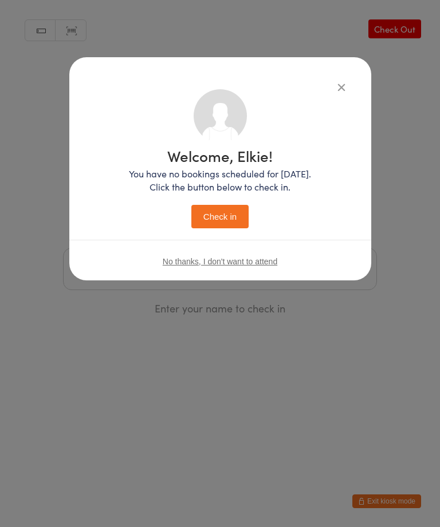
click at [238, 215] on button "Check in" at bounding box center [219, 216] width 57 height 23
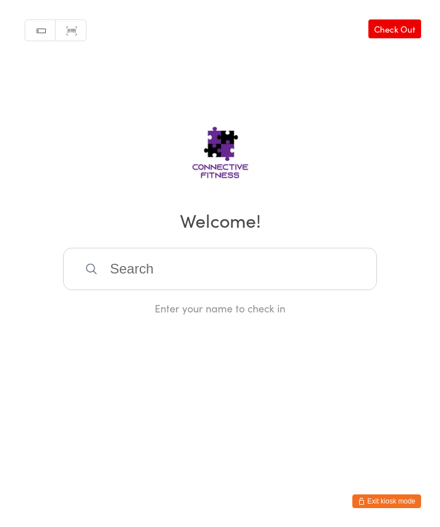
click at [134, 268] on input "search" at bounding box center [220, 269] width 314 height 42
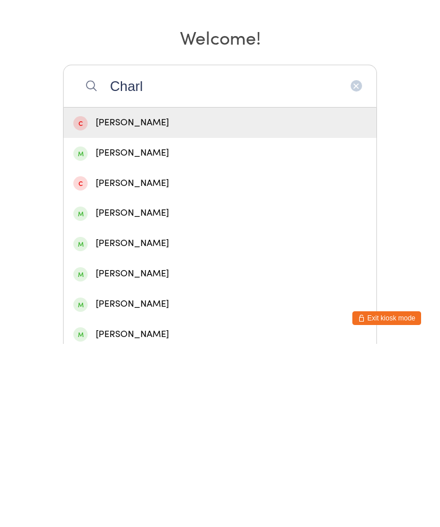
type input "Charl"
click at [171, 329] on div "[PERSON_NAME]" at bounding box center [219, 336] width 293 height 15
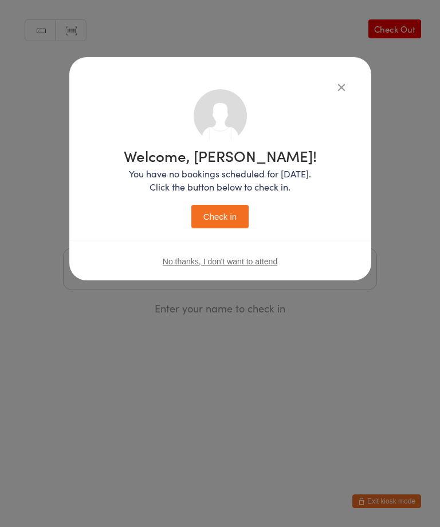
click at [223, 207] on button "Check in" at bounding box center [219, 216] width 57 height 23
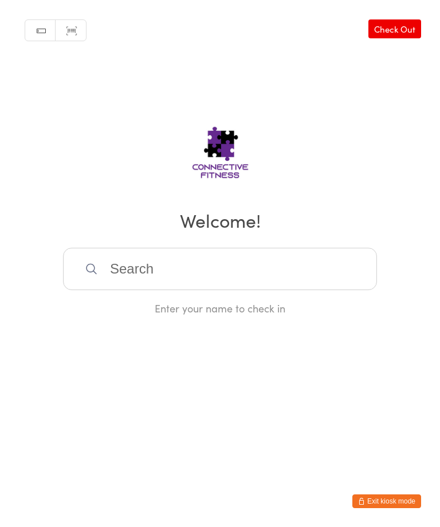
click at [193, 272] on input "search" at bounding box center [220, 269] width 314 height 42
click at [192, 271] on input "search" at bounding box center [220, 269] width 314 height 42
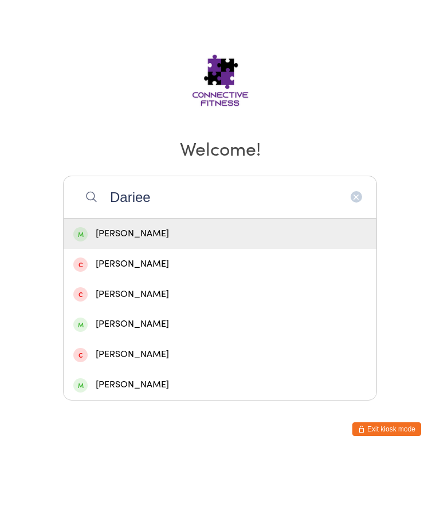
type input "Dariee"
click at [178, 298] on div "[PERSON_NAME]" at bounding box center [219, 305] width 293 height 15
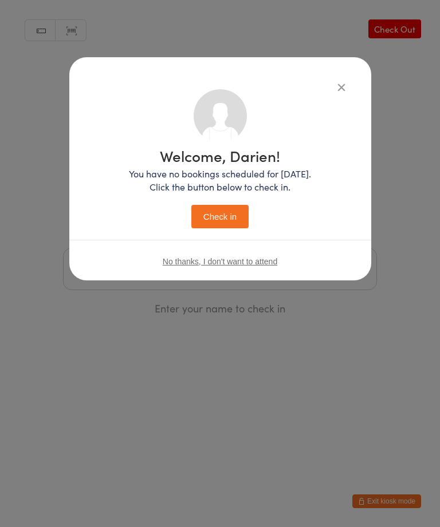
click at [218, 219] on button "Check in" at bounding box center [219, 216] width 57 height 23
